Goal: Transaction & Acquisition: Book appointment/travel/reservation

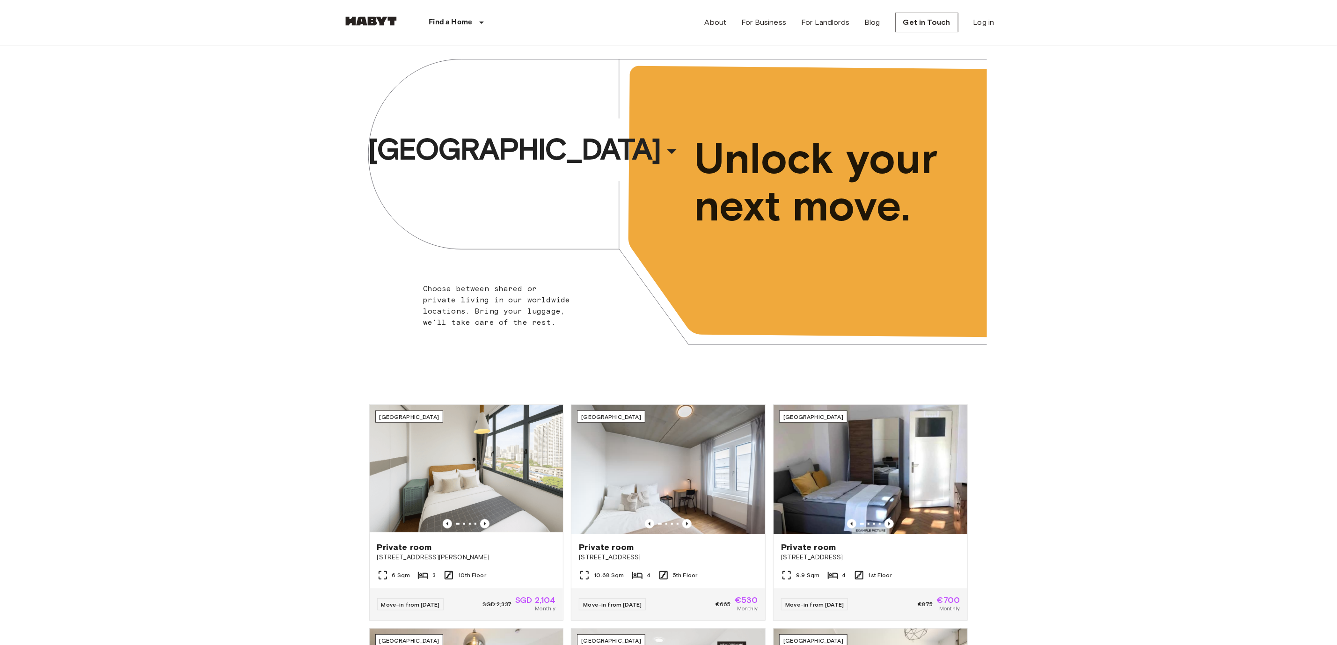
drag, startPoint x: 369, startPoint y: 14, endPoint x: 361, endPoint y: 13, distance: 8.5
click at [368, 13] on div "Find a Home [GEOGRAPHIC_DATA] [GEOGRAPHIC_DATA] [GEOGRAPHIC_DATA] [GEOGRAPHIC_D…" at bounding box center [430, 22] width 175 height 45
click at [388, 13] on div "Find a Home [GEOGRAPHIC_DATA] [GEOGRAPHIC_DATA] [GEOGRAPHIC_DATA] [GEOGRAPHIC_D…" at bounding box center [430, 22] width 175 height 45
click at [378, 20] on img at bounding box center [371, 20] width 56 height 9
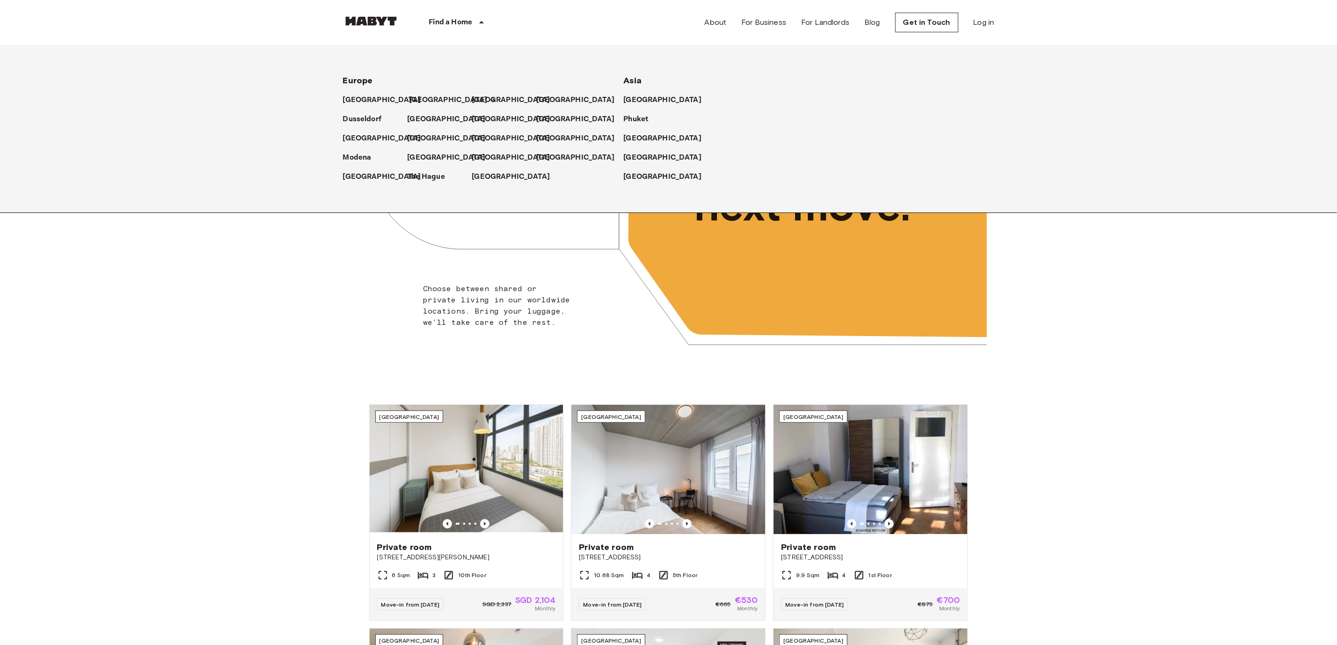
click at [412, 100] on p "[GEOGRAPHIC_DATA]" at bounding box center [449, 100] width 78 height 11
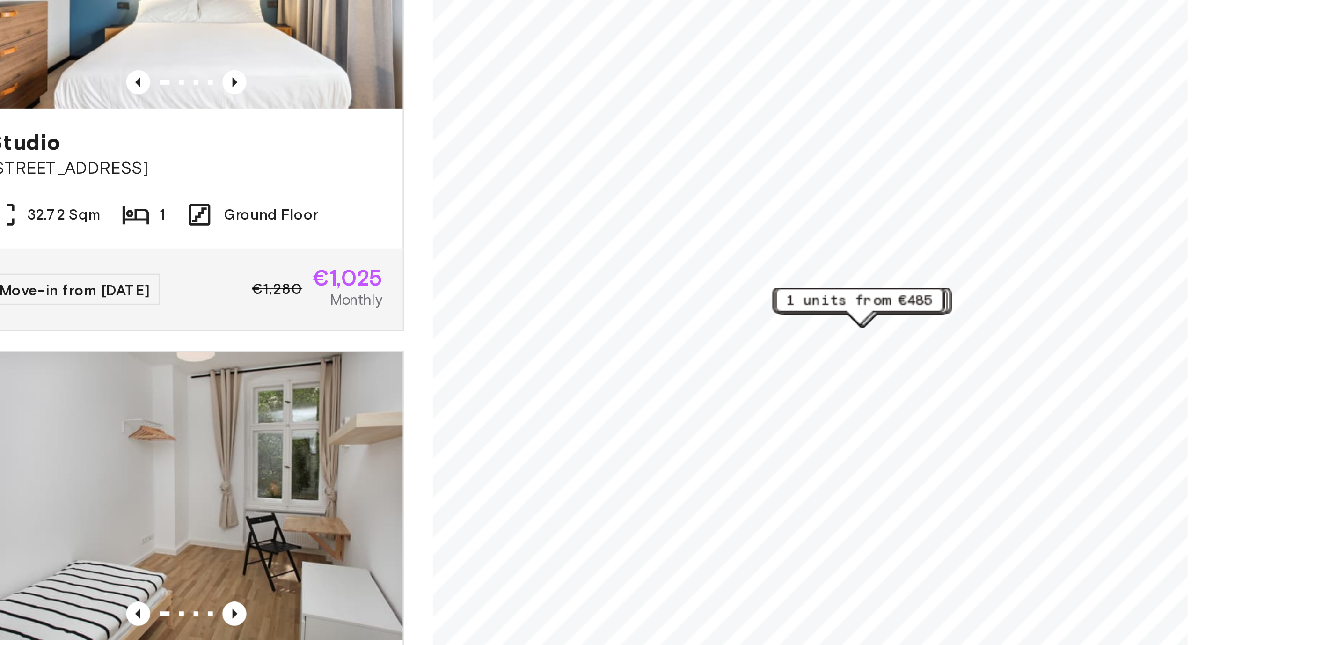
click at [868, 324] on div "Map marker" at bounding box center [867, 323] width 10 height 5
click at [868, 315] on span "1 units from €485" at bounding box center [866, 317] width 57 height 8
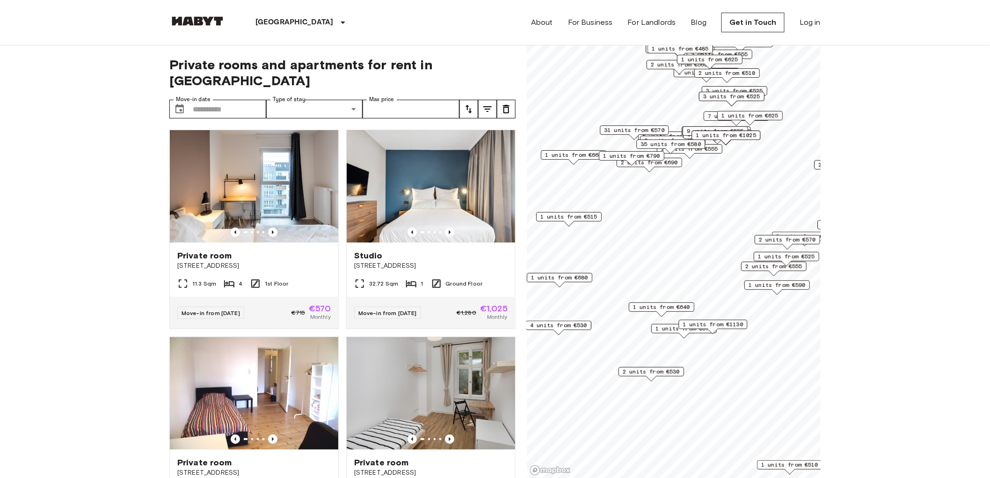
click at [572, 218] on span "1 units from €515" at bounding box center [569, 217] width 57 height 8
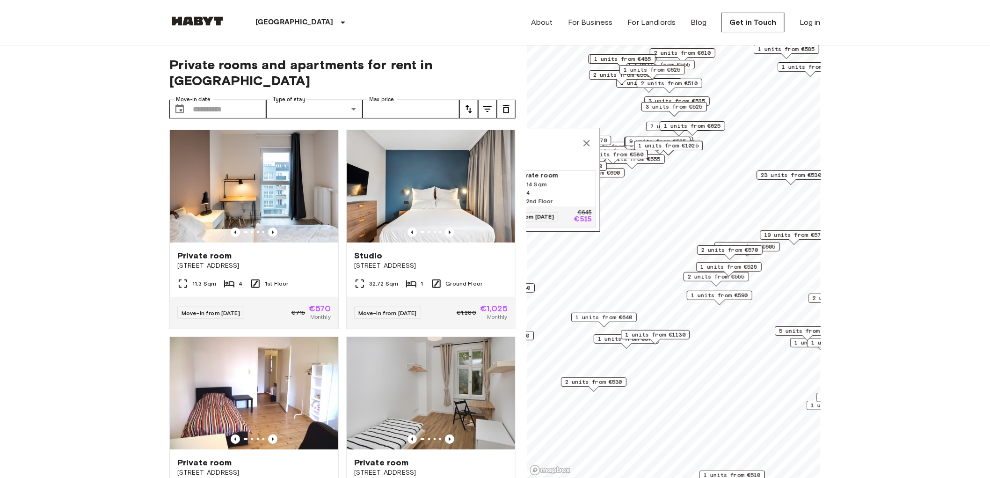
click at [586, 138] on icon "Map marker" at bounding box center [586, 143] width 11 height 11
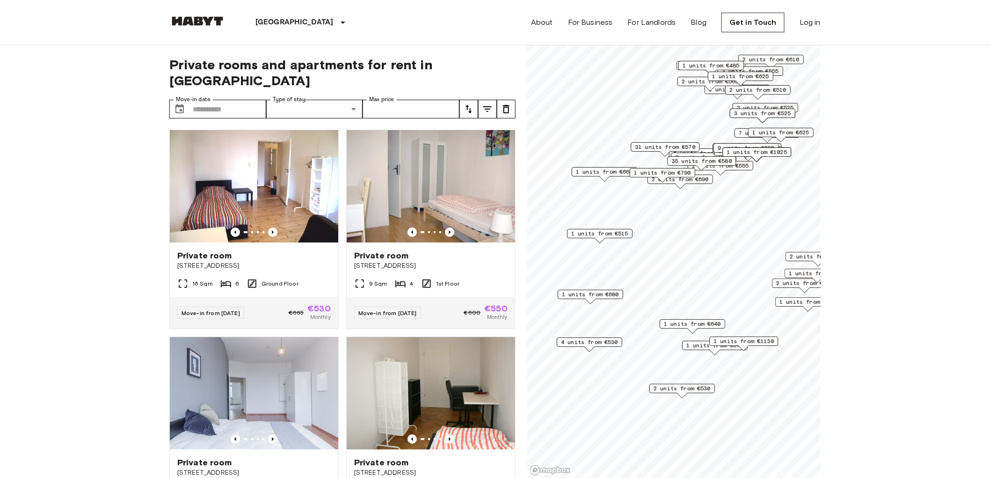
click at [602, 235] on span "1 units from €515" at bounding box center [600, 233] width 57 height 8
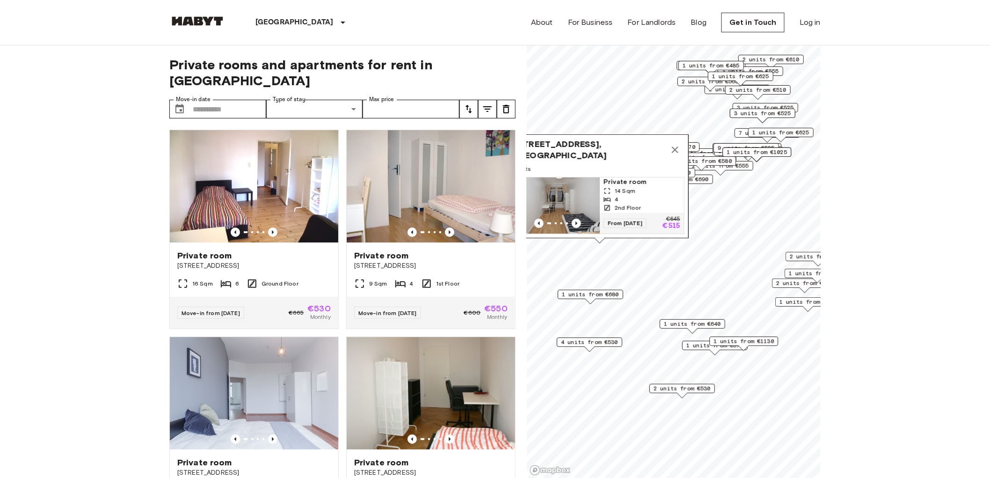
click at [639, 195] on div "4" at bounding box center [642, 199] width 77 height 8
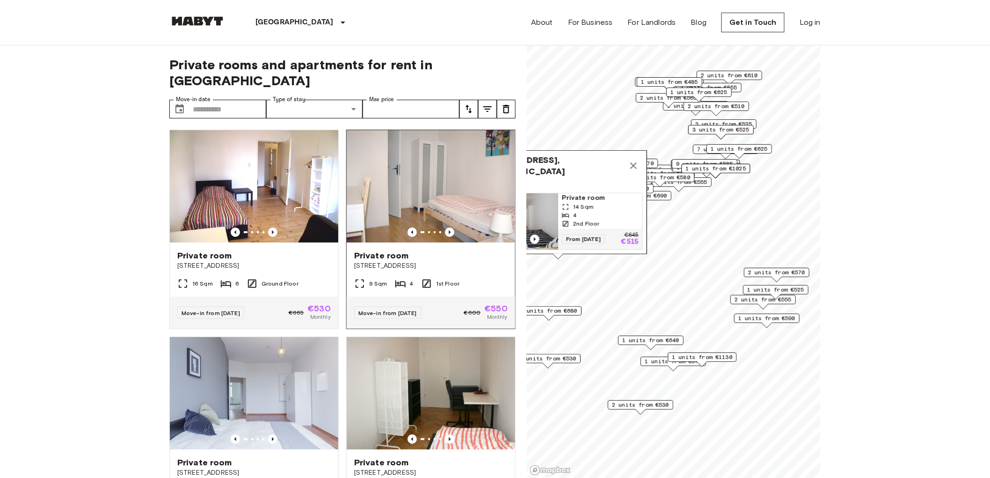
click at [403, 273] on div "Private rooms and apartments for rent in [GEOGRAPHIC_DATA] Move-in date ​ Move-…" at bounding box center [495, 261] width 652 height 433
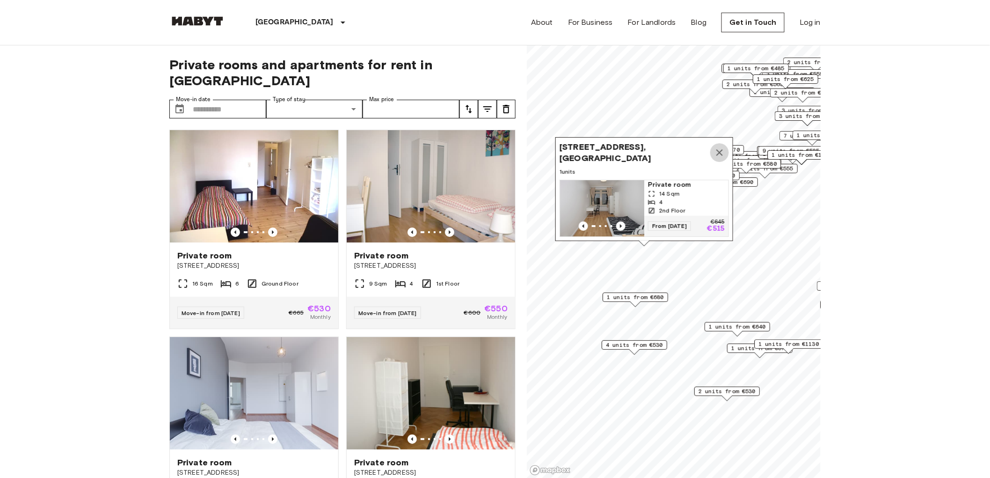
click at [718, 147] on icon "Map marker" at bounding box center [719, 152] width 11 height 11
drag, startPoint x: 719, startPoint y: 147, endPoint x: 721, endPoint y: 136, distance: 11.4
click at [721, 151] on icon "Map marker" at bounding box center [720, 154] width 7 height 7
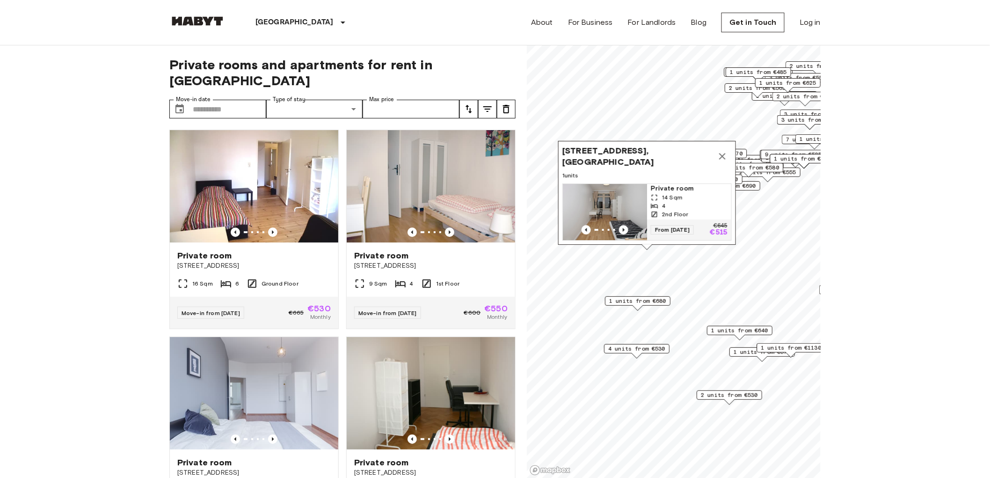
click at [726, 151] on icon "Map marker" at bounding box center [722, 156] width 11 height 11
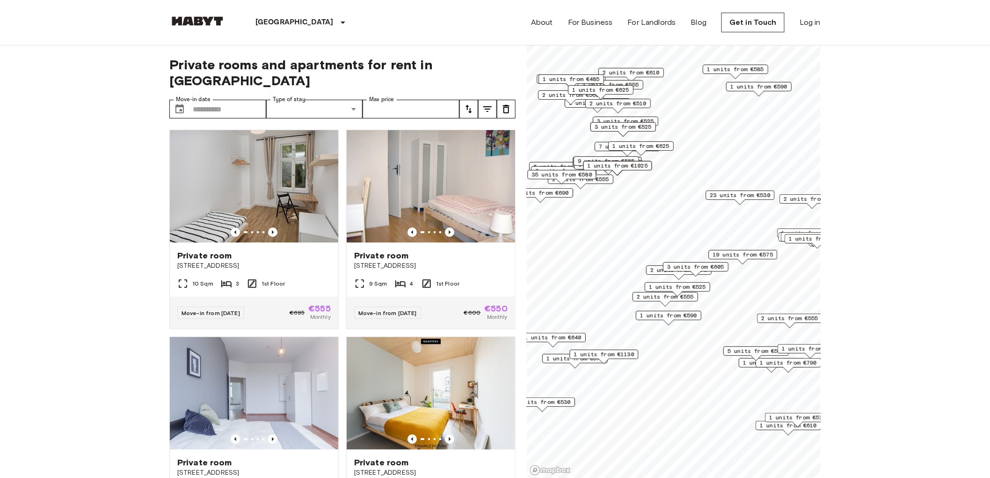
click at [668, 287] on span "1 units from €525" at bounding box center [677, 287] width 57 height 8
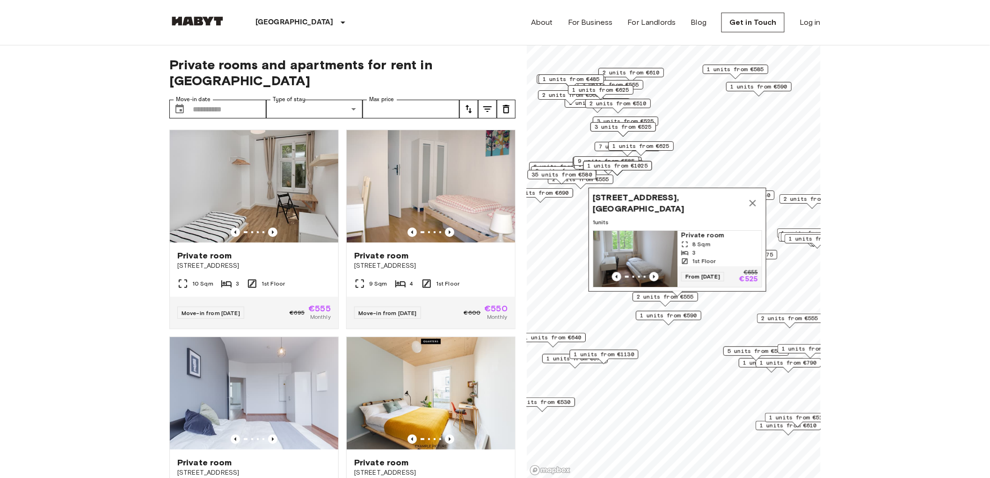
click at [752, 198] on icon "Map marker" at bounding box center [753, 203] width 11 height 11
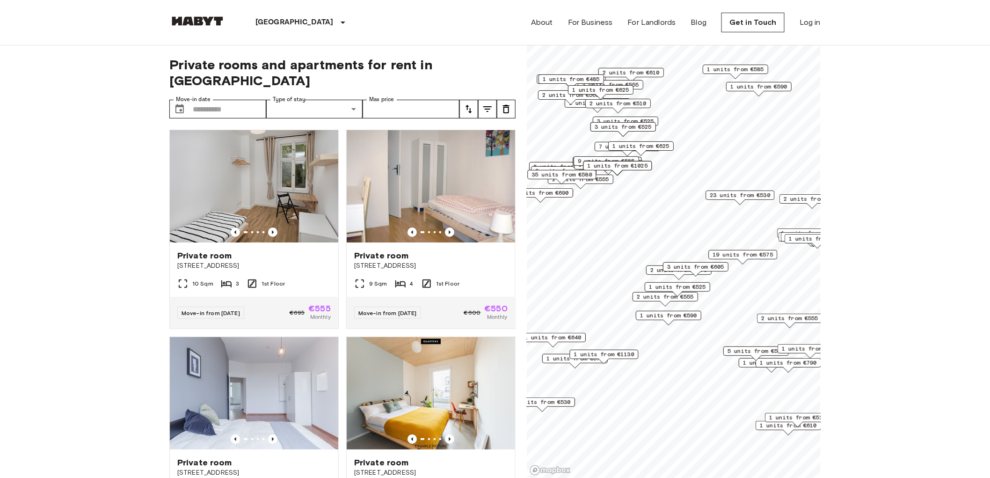
click at [651, 271] on span "2 units from €570" at bounding box center [679, 270] width 57 height 8
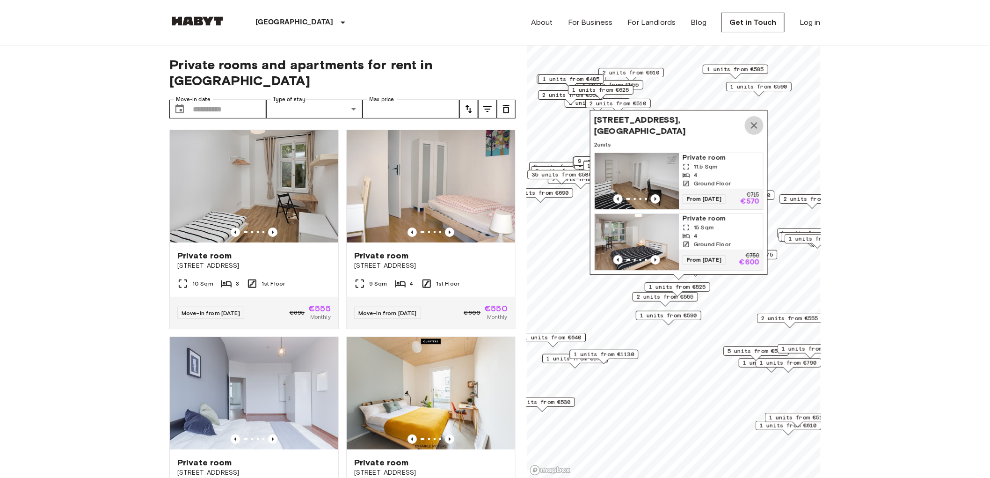
click at [759, 120] on icon "Map marker" at bounding box center [754, 125] width 11 height 11
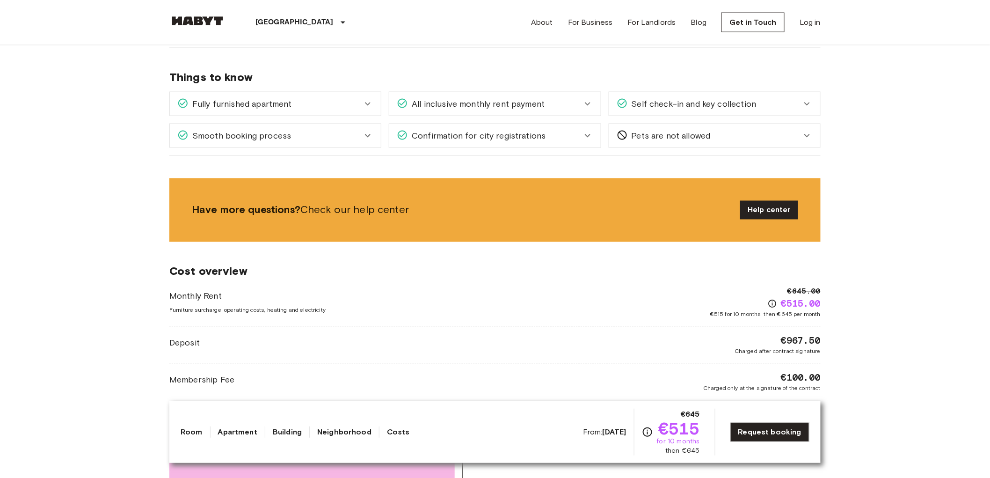
scroll to position [728, 0]
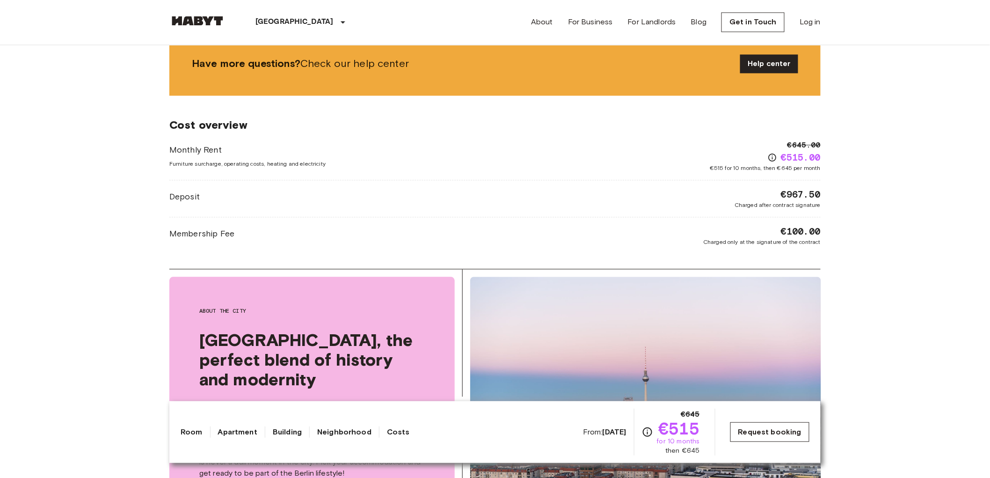
drag, startPoint x: 767, startPoint y: 428, endPoint x: 759, endPoint y: 424, distance: 8.6
click at [767, 428] on link "Request booking" at bounding box center [770, 432] width 79 height 20
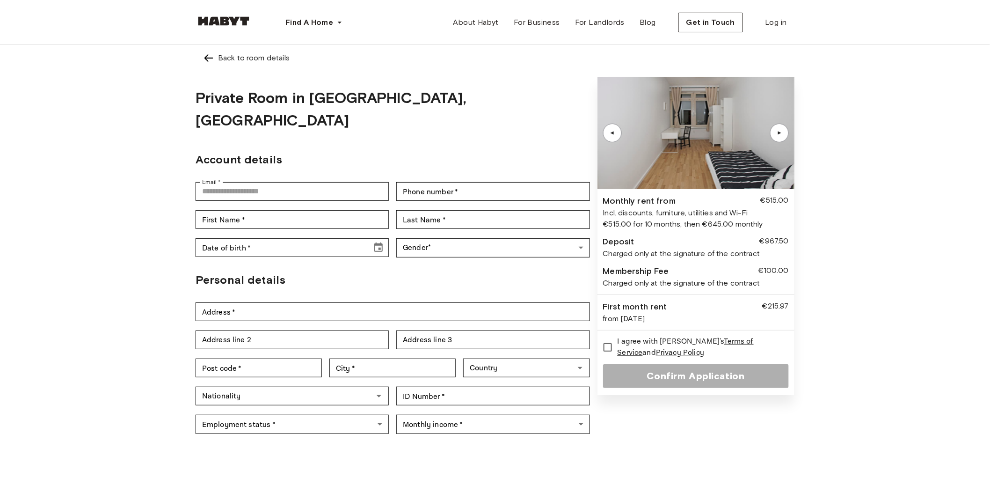
click at [167, 209] on div "Back to room details Private Room in Berlin, Charlottenburg Account details Ema…" at bounding box center [495, 244] width 674 height 399
